Goal: Find specific page/section

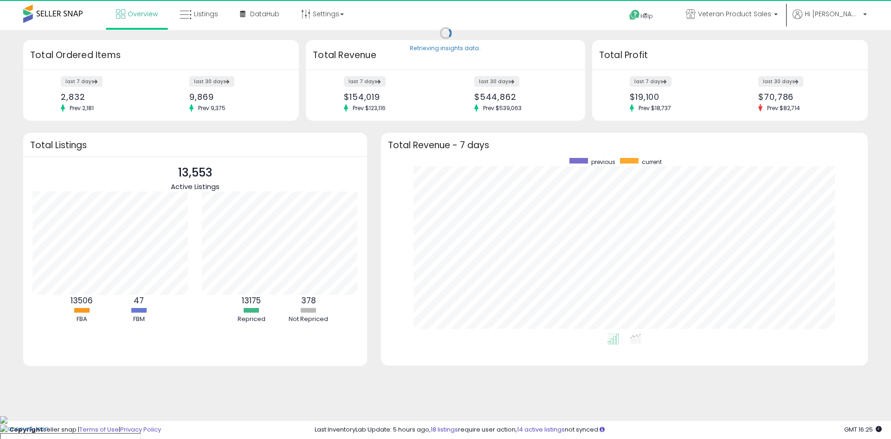
scroll to position [175, 468]
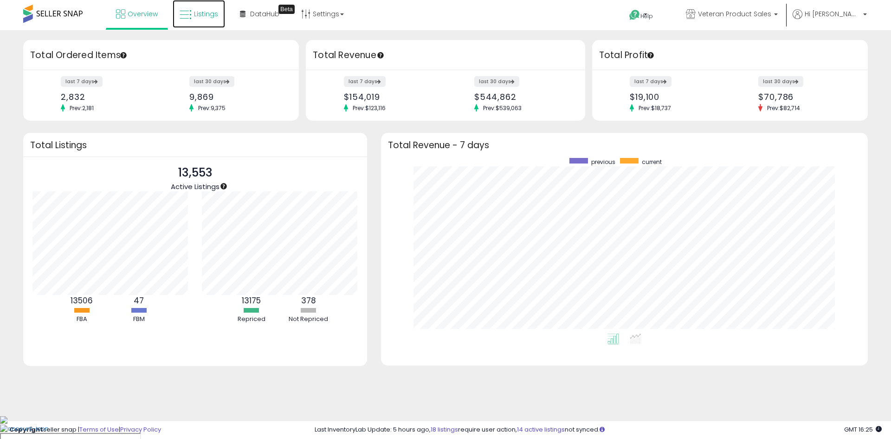
drag, startPoint x: 196, startPoint y: 17, endPoint x: 260, endPoint y: 47, distance: 70.6
click at [196, 16] on span "Listings" at bounding box center [206, 13] width 24 height 9
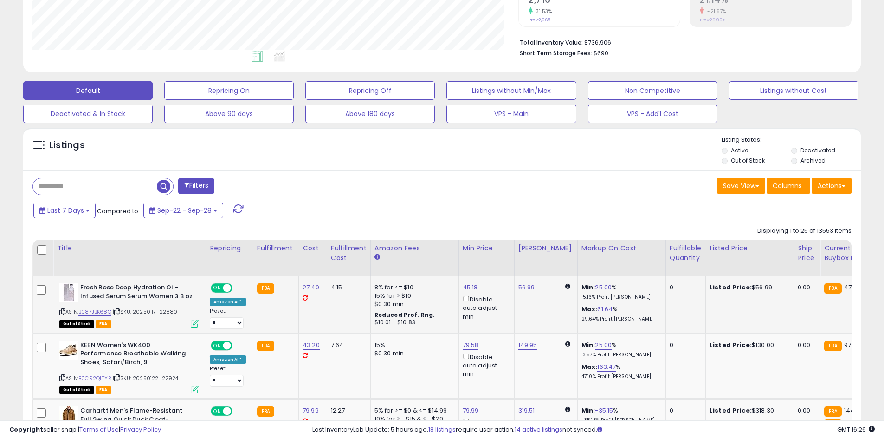
scroll to position [278, 0]
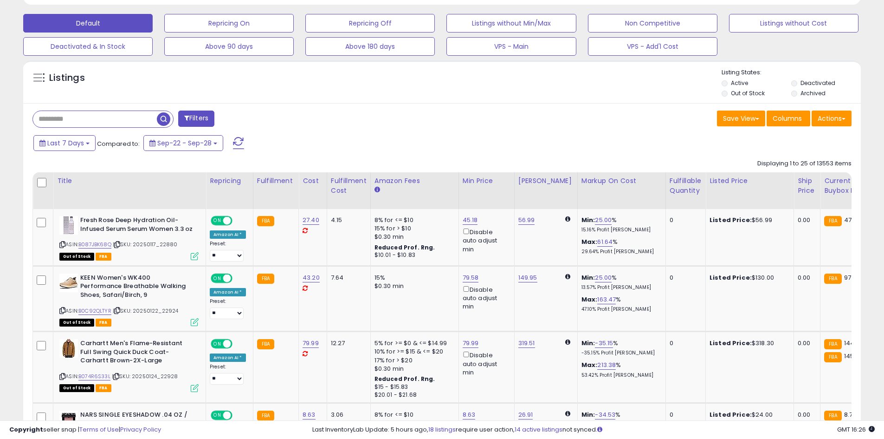
drag, startPoint x: 112, startPoint y: 115, endPoint x: 141, endPoint y: 117, distance: 29.3
click at [111, 115] on input "text" at bounding box center [95, 119] width 124 height 16
paste input "**********"
type input "**********"
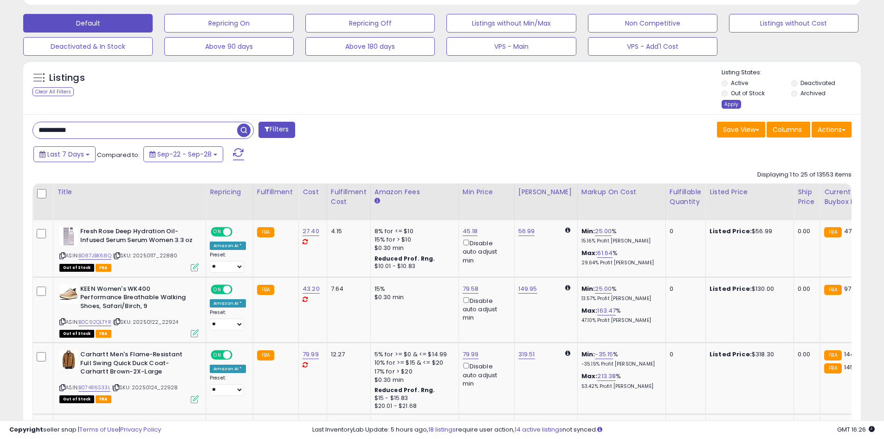
click at [731, 100] on div "Apply" at bounding box center [731, 104] width 19 height 9
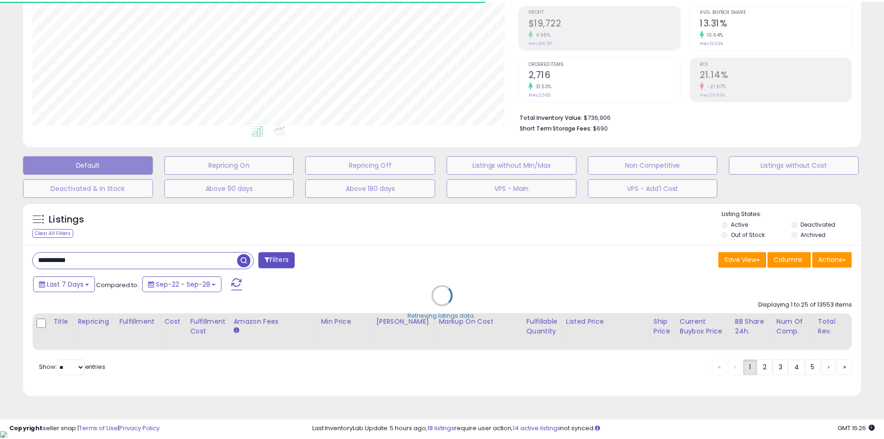
scroll to position [463906, 463610]
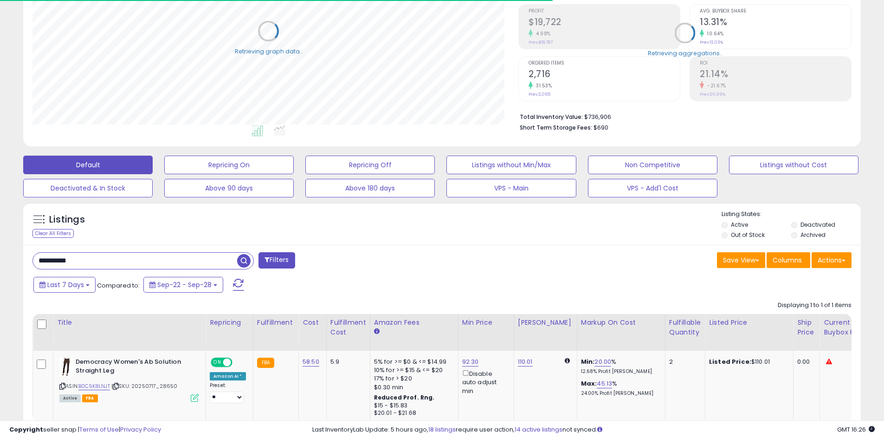
click at [240, 261] on span "button" at bounding box center [243, 260] width 13 height 13
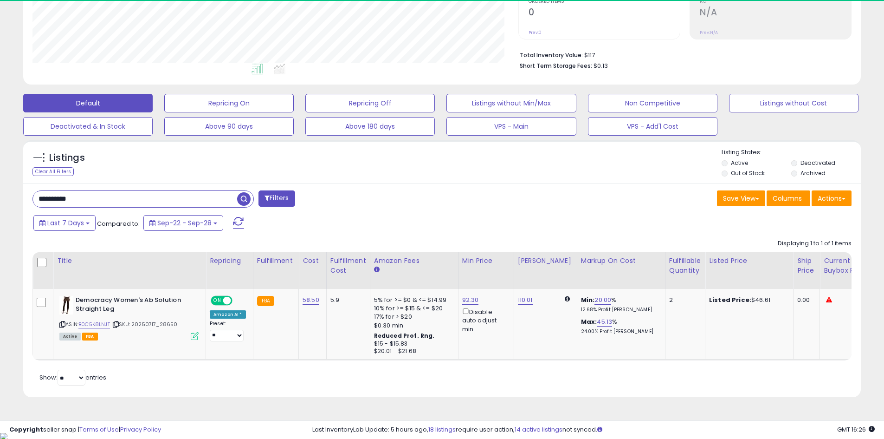
scroll to position [190, 486]
